Goal: Transaction & Acquisition: Purchase product/service

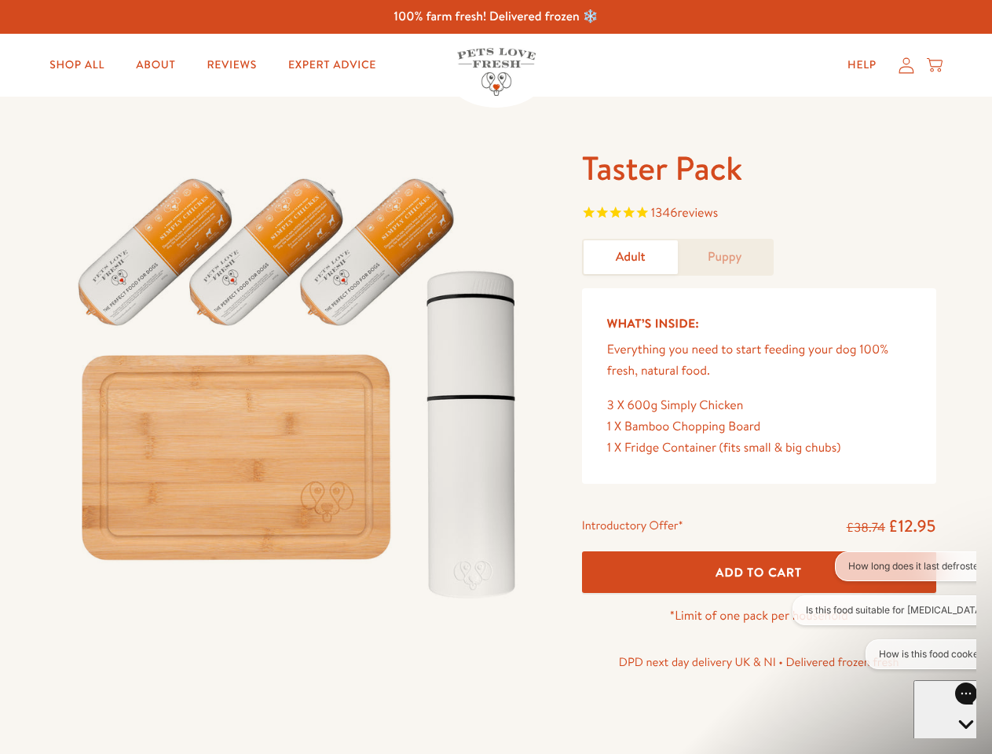
click at [496, 377] on img at bounding box center [301, 381] width 488 height 468
click at [759, 214] on span "1346 reviews" at bounding box center [759, 215] width 354 height 24
click at [759, 572] on div "Taster Pack 1346 reviews Adult Puppy What’s Inside: Everything you need to star…" at bounding box center [496, 431] width 992 height 668
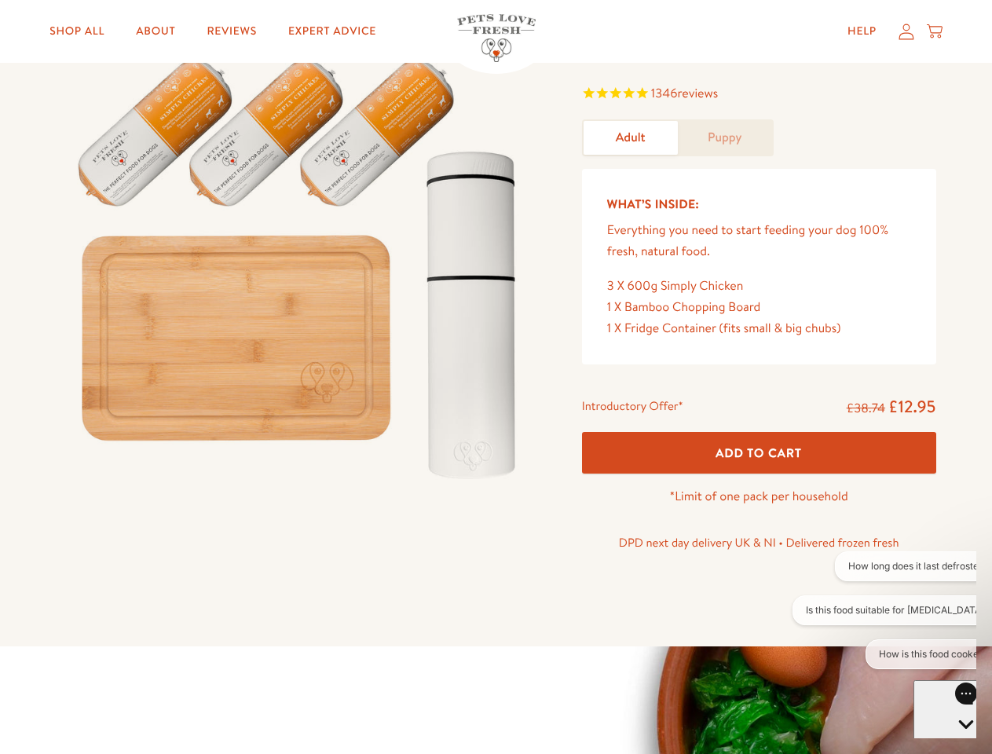
click at [884, 566] on button "How long does it last defrosted?" at bounding box center [918, 566] width 167 height 30
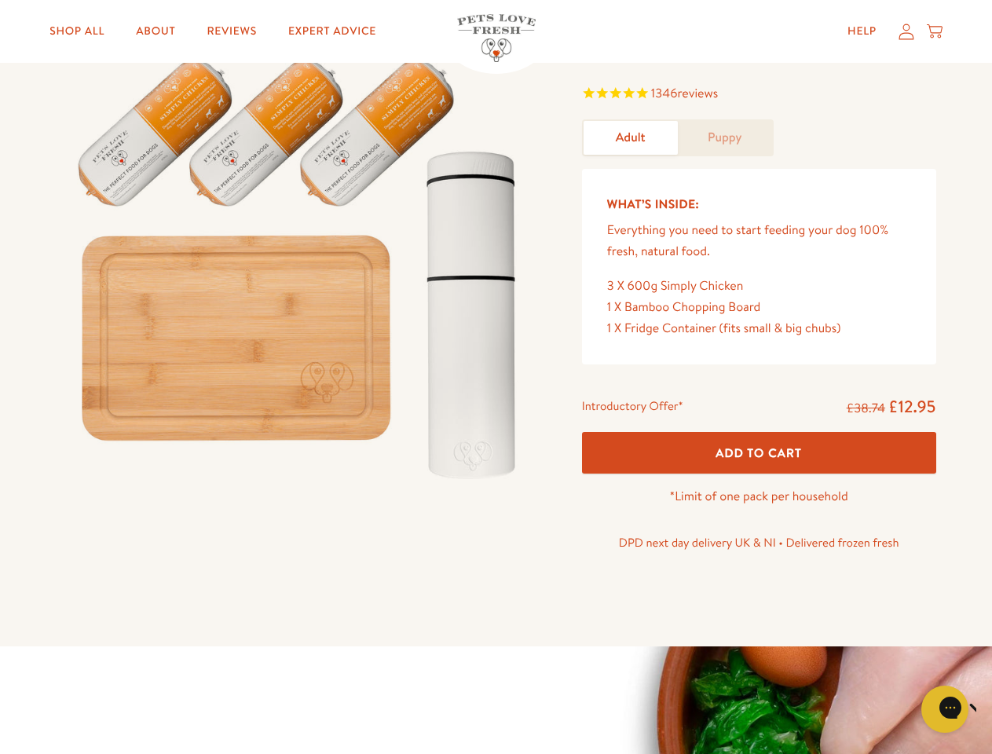
click at [991, 709] on icon "Close gorgias live chat" at bounding box center [1000, 707] width 15 height 15
